Goal: Navigation & Orientation: Find specific page/section

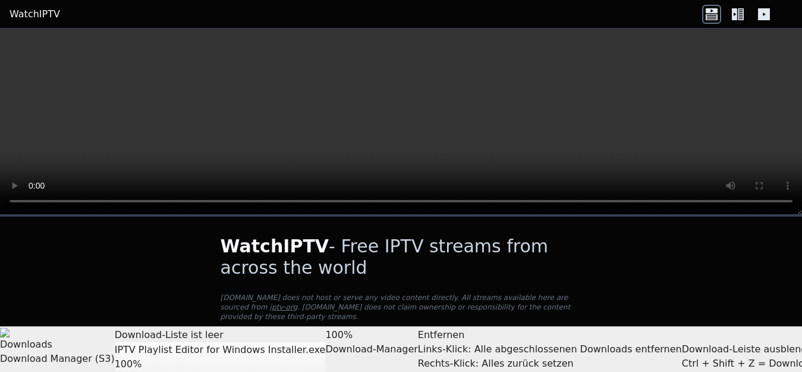
click at [34, 13] on link "WatchIPTV" at bounding box center [35, 14] width 51 height 14
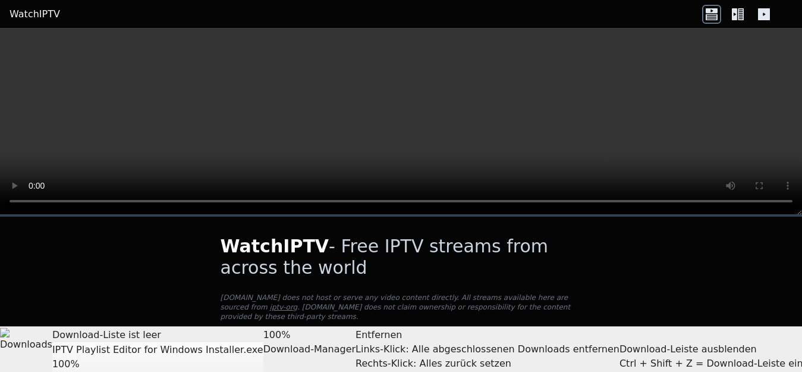
click at [21, 349] on button "Channels" at bounding box center [33, 357] width 39 height 23
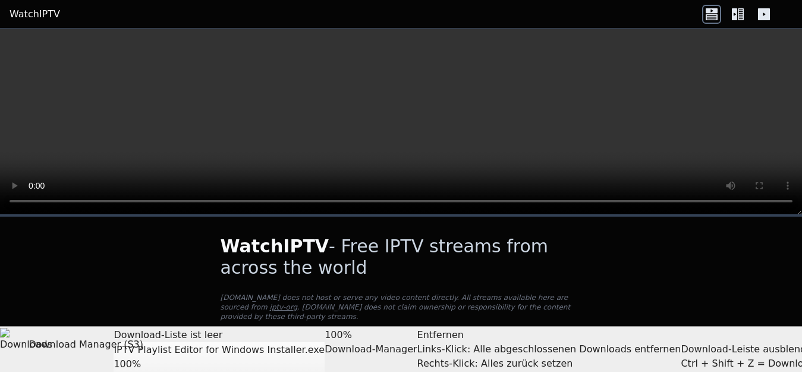
click at [20, 357] on div "Downloads Download Manager (S3)" at bounding box center [57, 349] width 114 height 43
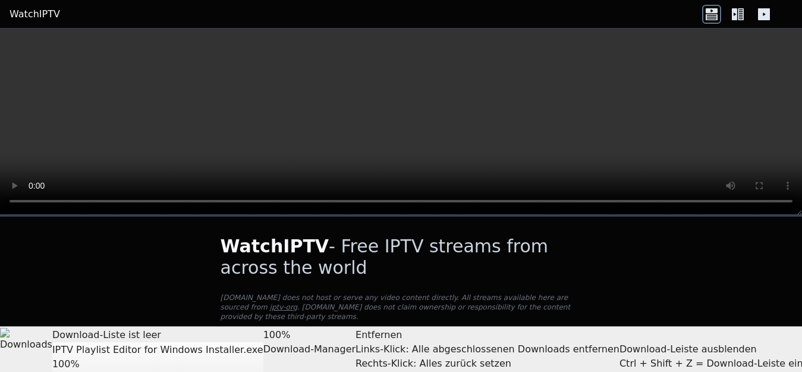
click at [78, 348] on button "Playlists" at bounding box center [89, 357] width 34 height 23
click at [736, 12] on icon at bounding box center [734, 14] width 5 height 12
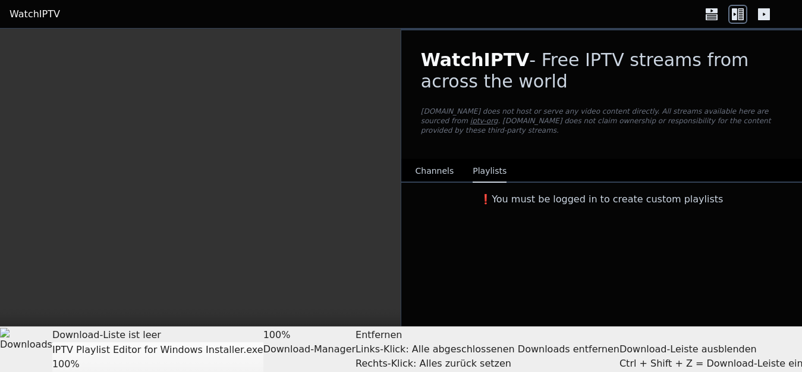
click at [436, 162] on button "Channels" at bounding box center [435, 171] width 39 height 23
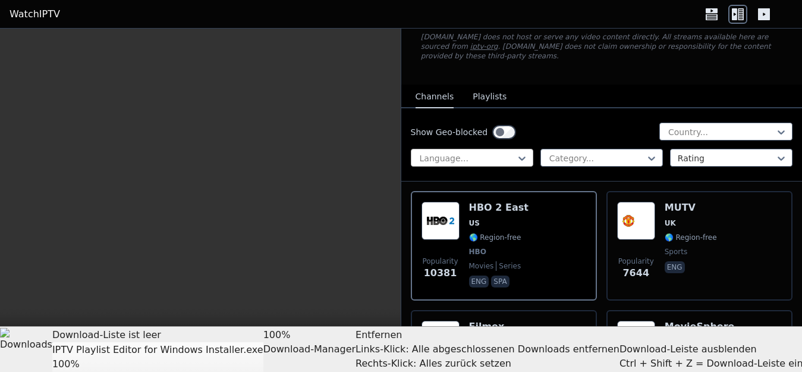
scroll to position [75, 0]
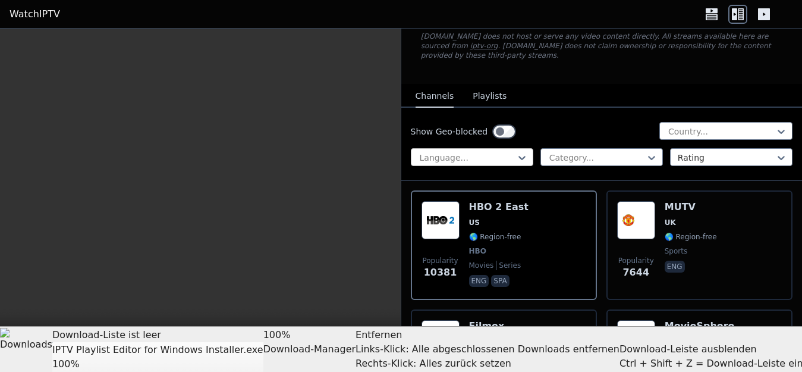
click at [528, 148] on div "Language..." at bounding box center [472, 157] width 122 height 18
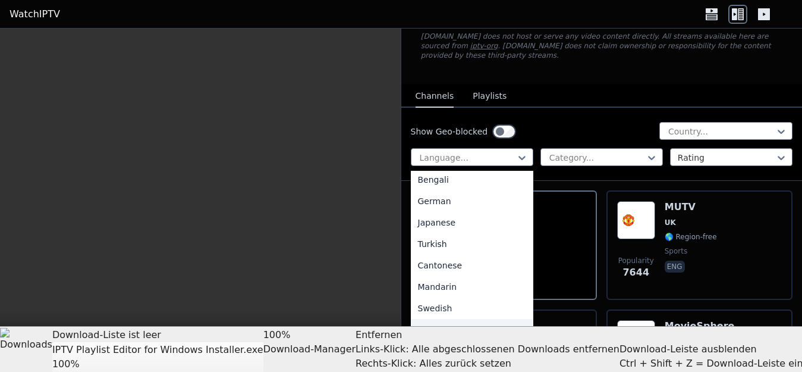
scroll to position [222, 0]
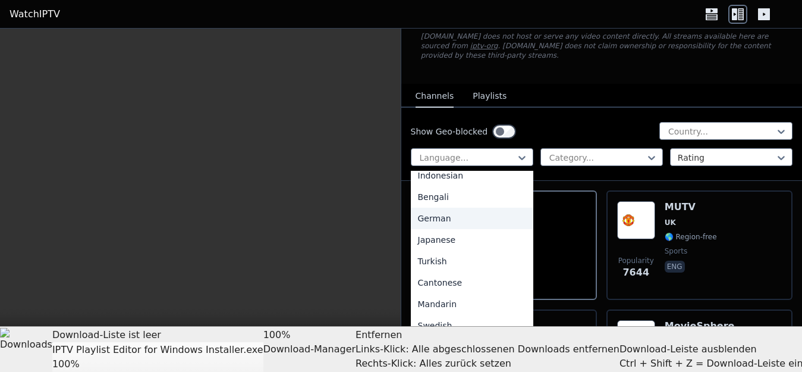
click at [477, 207] on div "German" at bounding box center [472, 217] width 122 height 21
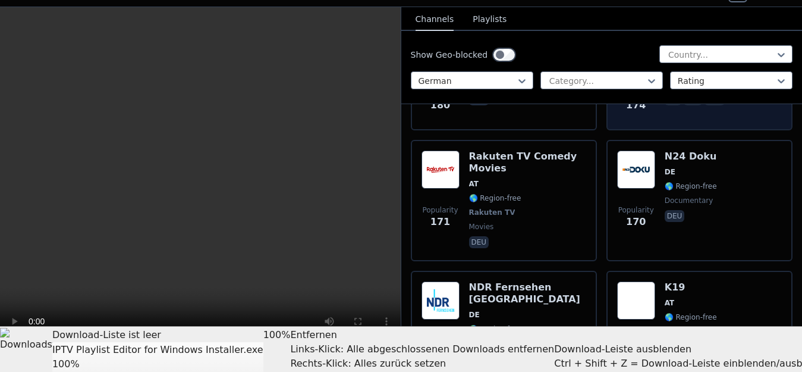
scroll to position [1273, 0]
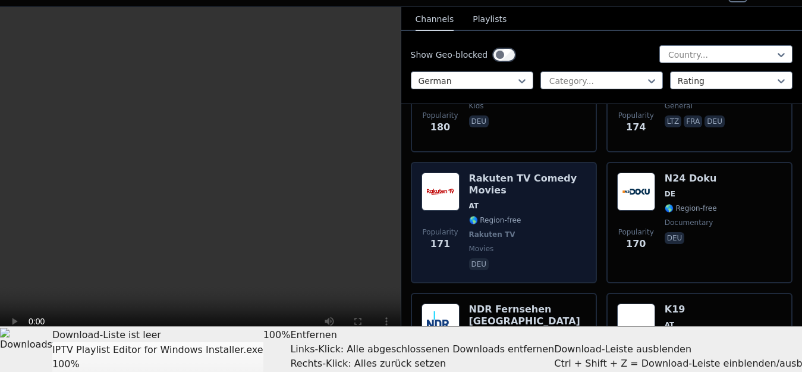
click at [494, 172] on h6 "Rakuten TV Comedy Movies" at bounding box center [527, 184] width 117 height 24
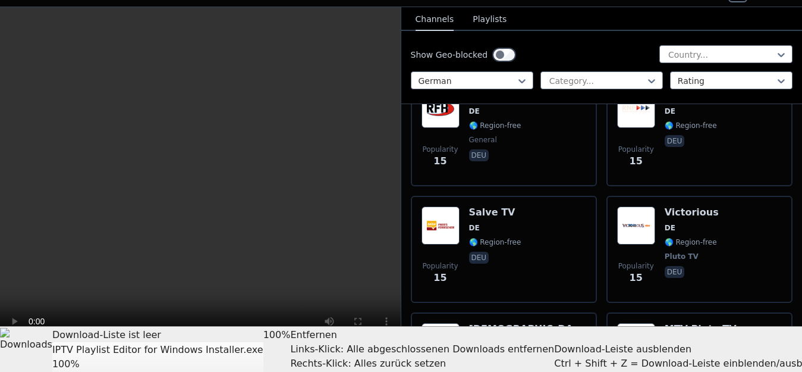
scroll to position [13222, 0]
